Goal: Check status: Check status

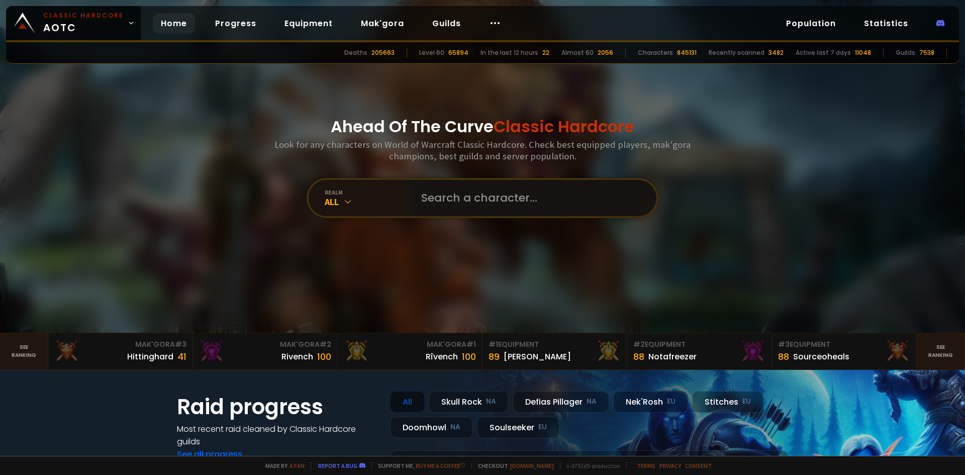
click at [450, 198] on input "text" at bounding box center [529, 198] width 229 height 36
type input "makrotic"
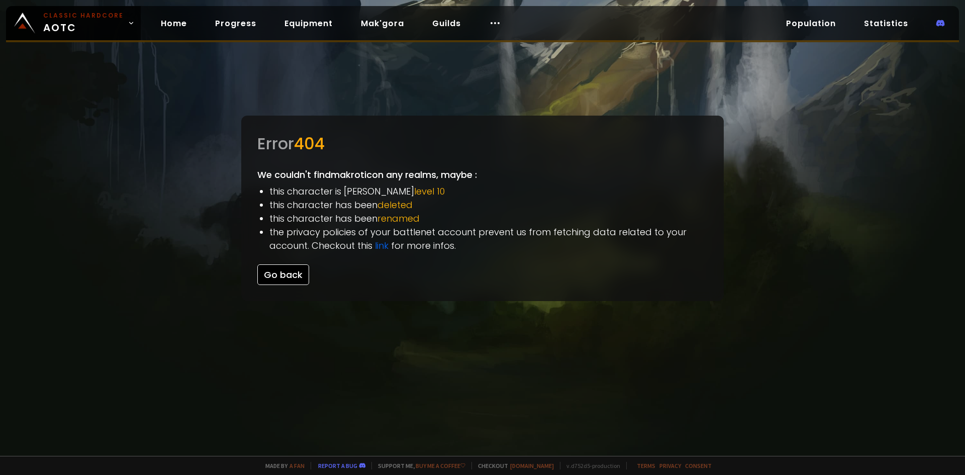
click at [276, 276] on button "Go back" at bounding box center [283, 274] width 52 height 21
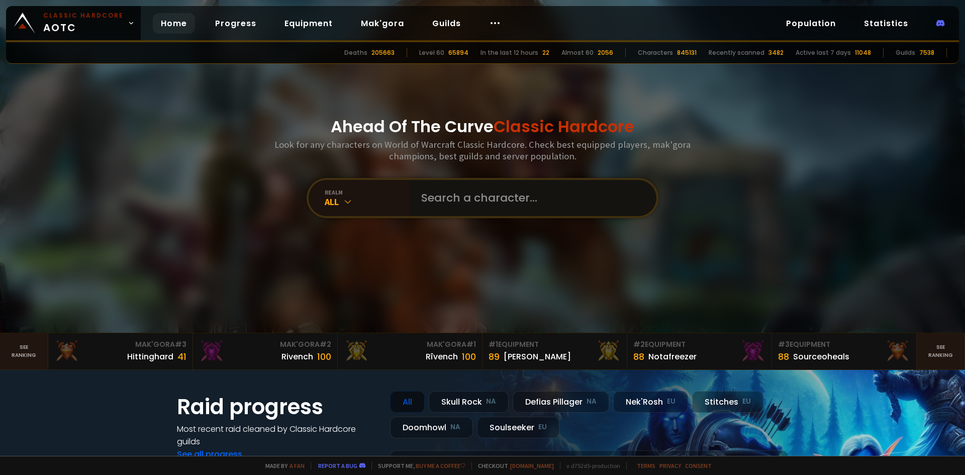
click at [468, 205] on input "text" at bounding box center [529, 198] width 229 height 36
type input "markotic"
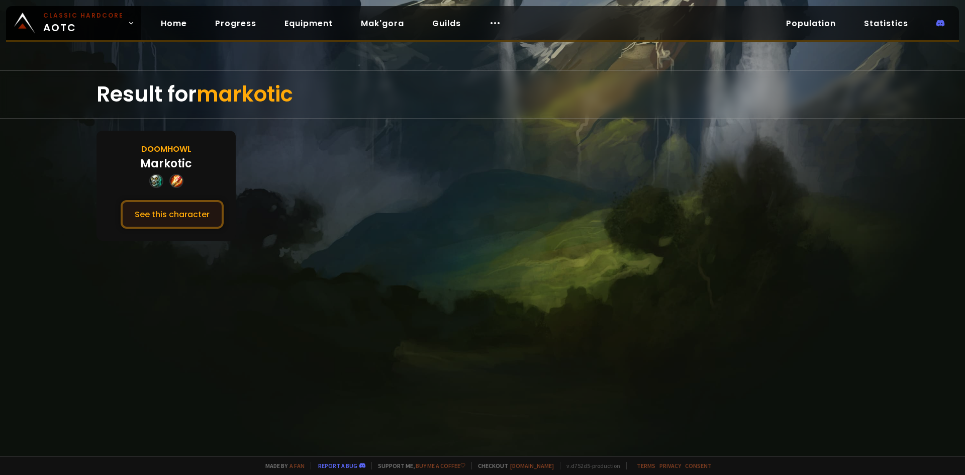
click at [139, 222] on button "See this character" at bounding box center [172, 214] width 103 height 29
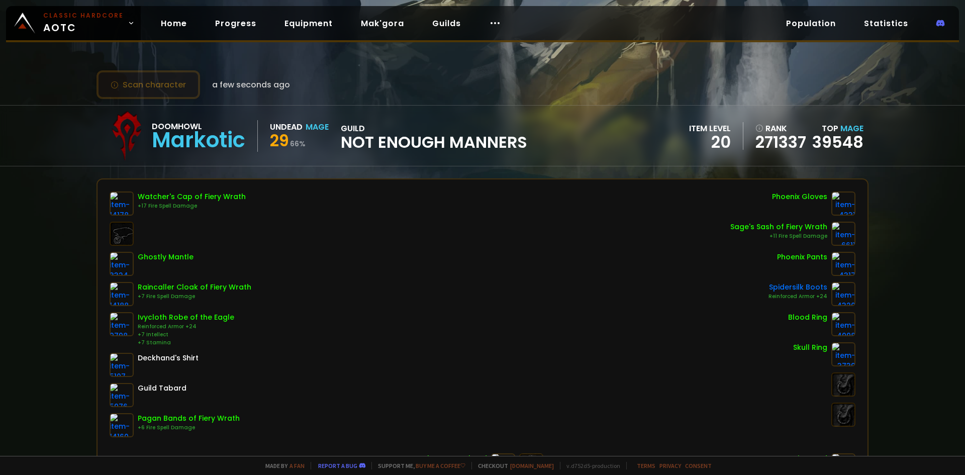
click at [158, 87] on button "Scan character" at bounding box center [149, 84] width 104 height 29
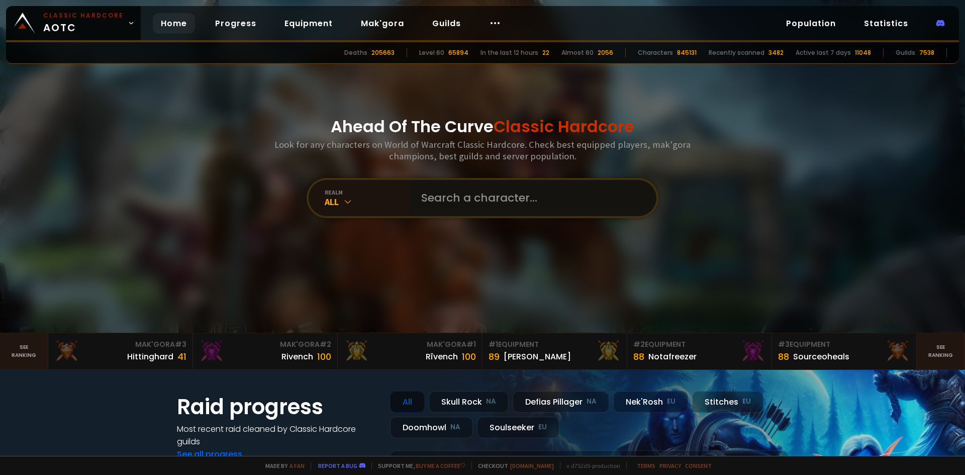
click at [473, 190] on input "text" at bounding box center [529, 198] width 229 height 36
type input "negativefive"
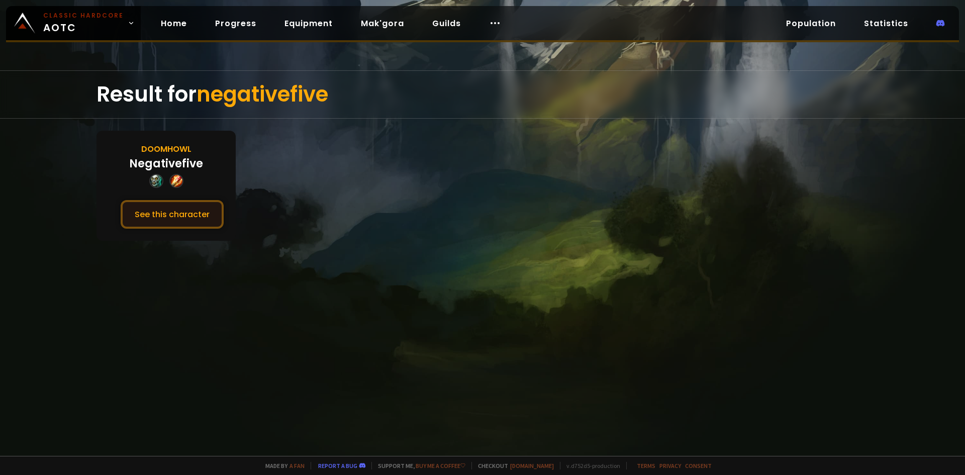
click at [187, 213] on button "See this character" at bounding box center [172, 214] width 103 height 29
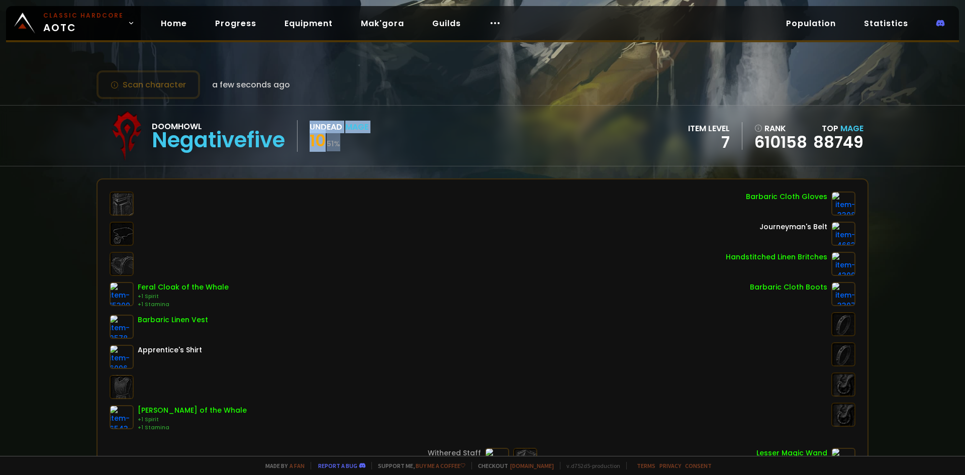
drag, startPoint x: 345, startPoint y: 144, endPoint x: 303, endPoint y: 144, distance: 42.2
click at [303, 144] on div "Doomhowl Negativefive Undead Mage 10 51 %" at bounding box center [235, 136] width 267 height 50
click at [388, 233] on div "Feral Cloak of the Whale +1 Spirit +1 Stamina Barbaric Linen Vest Apprentice's …" at bounding box center [483, 312] width 746 height 240
